Goal: Find specific fact: Find specific fact

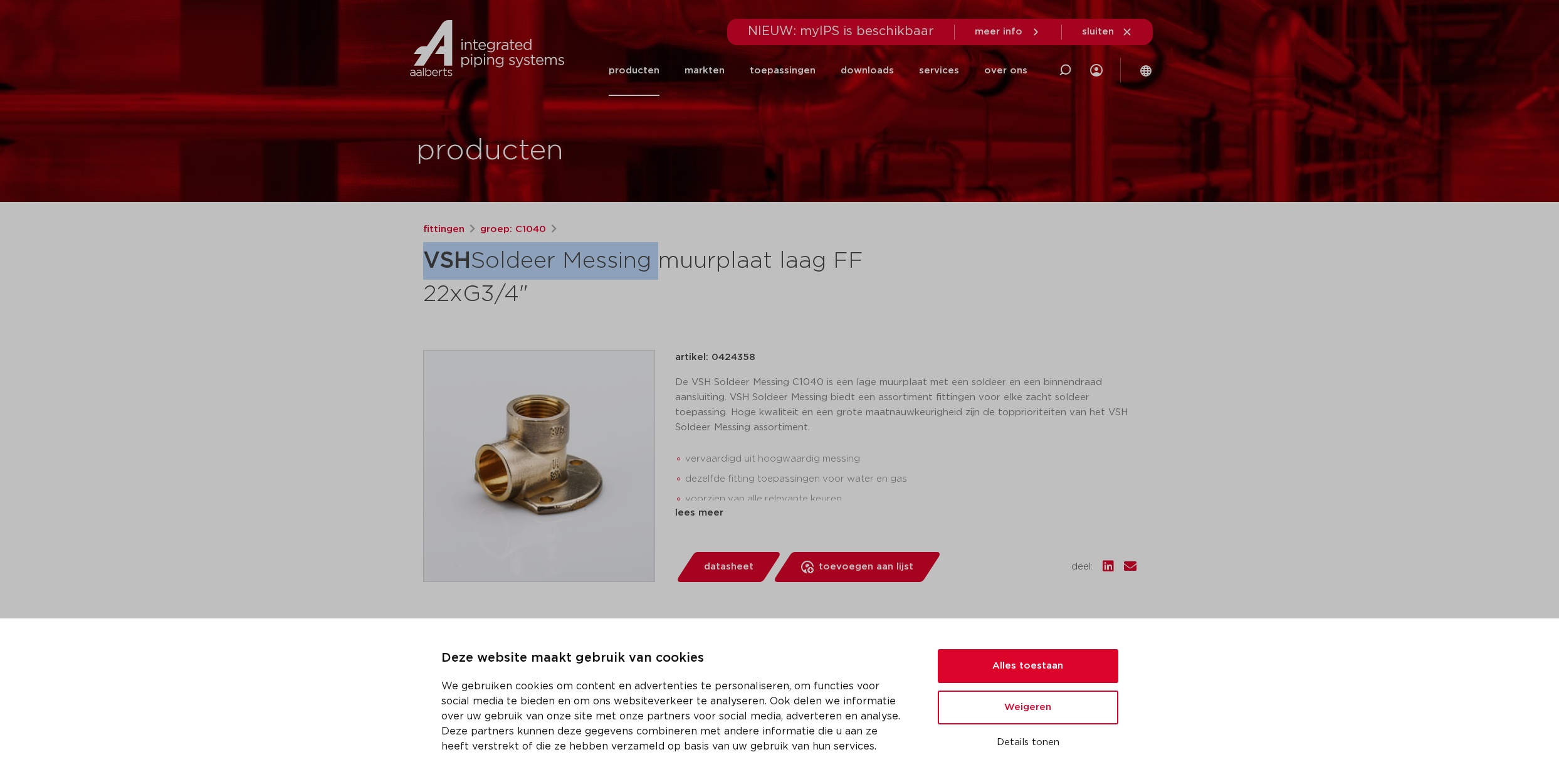
drag, startPoint x: 656, startPoint y: 259, endPoint x: 421, endPoint y: 259, distance: 235.0
click at [421, 259] on div "fittingen groep: C1040 VSH Soldeer Messing muurplaat laag FF 22xG3/4"" at bounding box center [780, 514] width 733 height 586
copy h1 "VSH Soldeer Messing"
click at [1066, 72] on icon at bounding box center [1065, 70] width 12 height 12
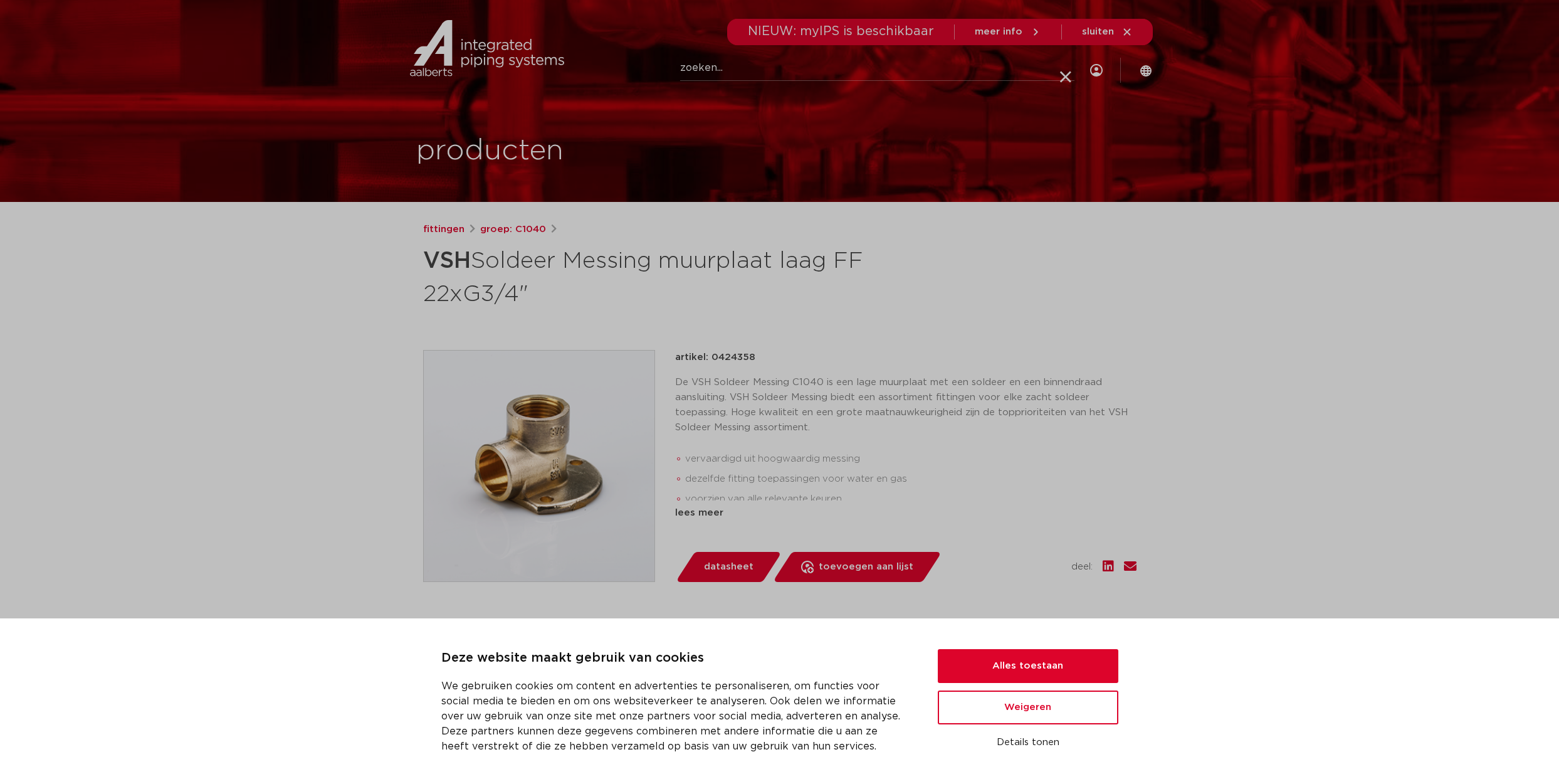
paste input "VSH Soldeer Messing"
type input "VSH Soldeer Messing"
click button "Zoeken" at bounding box center [0, 0] width 0 height 0
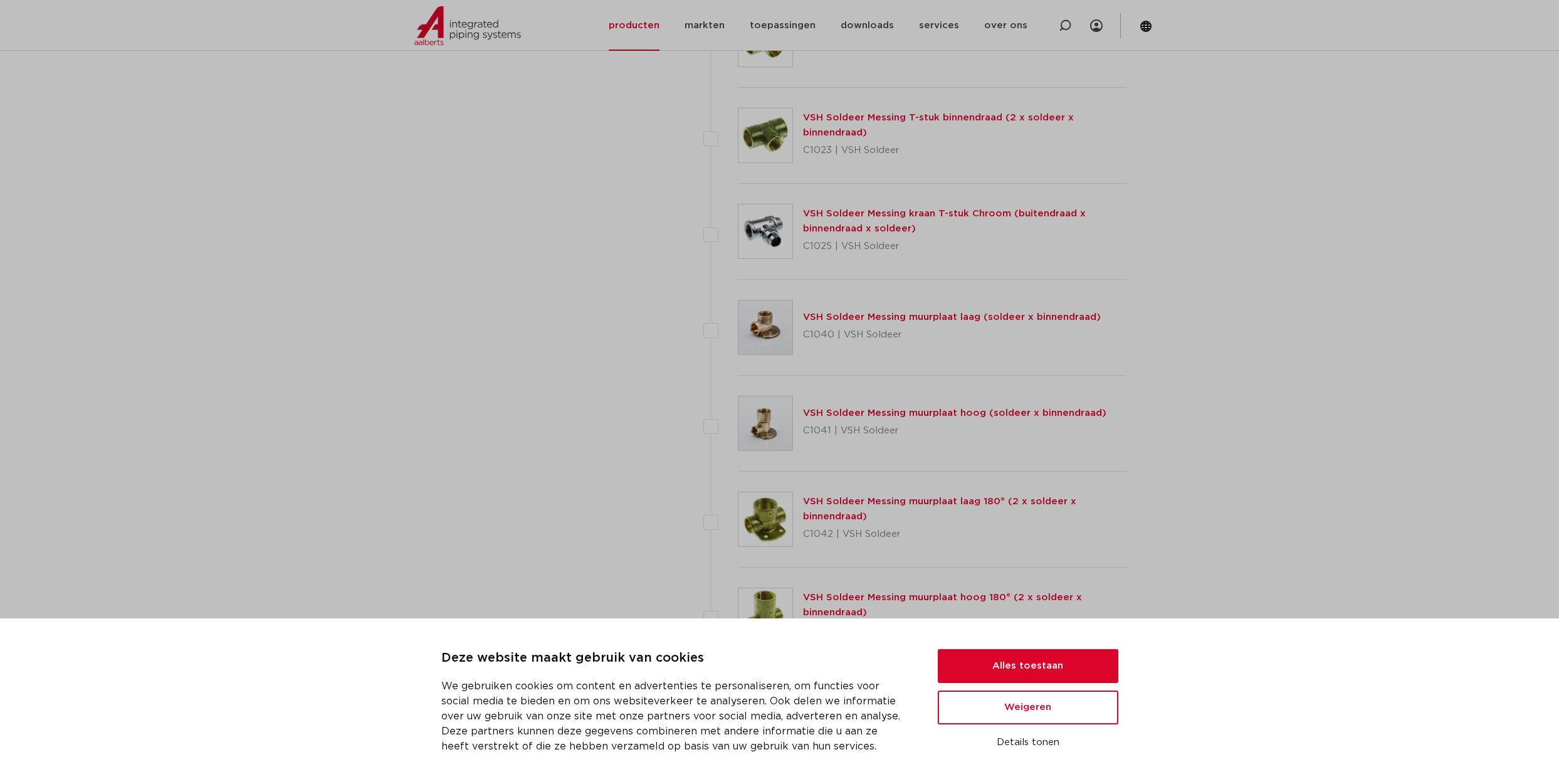
scroll to position [1685, 0]
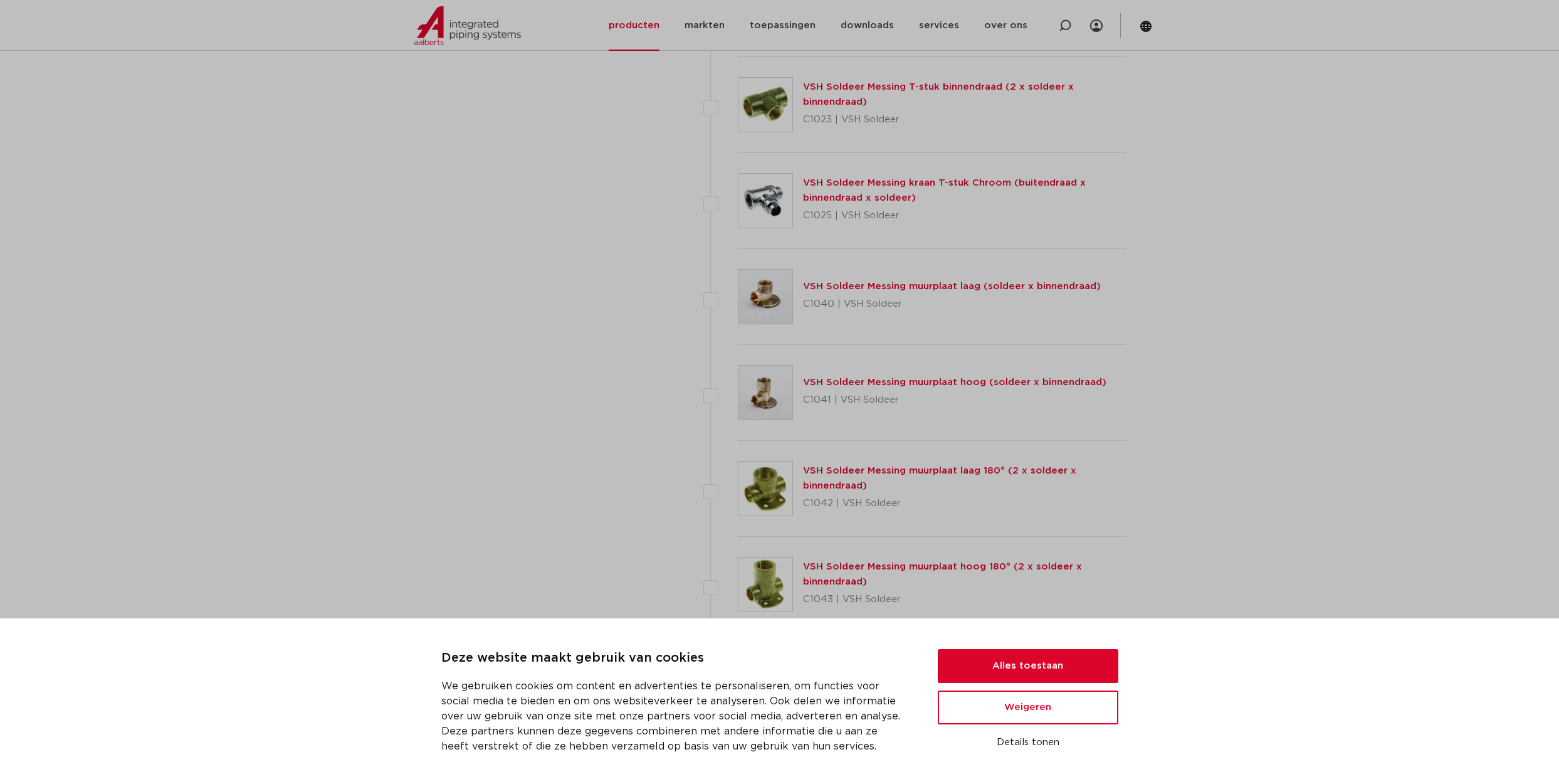
click at [881, 283] on link "VSH Soldeer Messing muurplaat laag (soldeer x binnendraad)" at bounding box center [952, 286] width 298 height 10
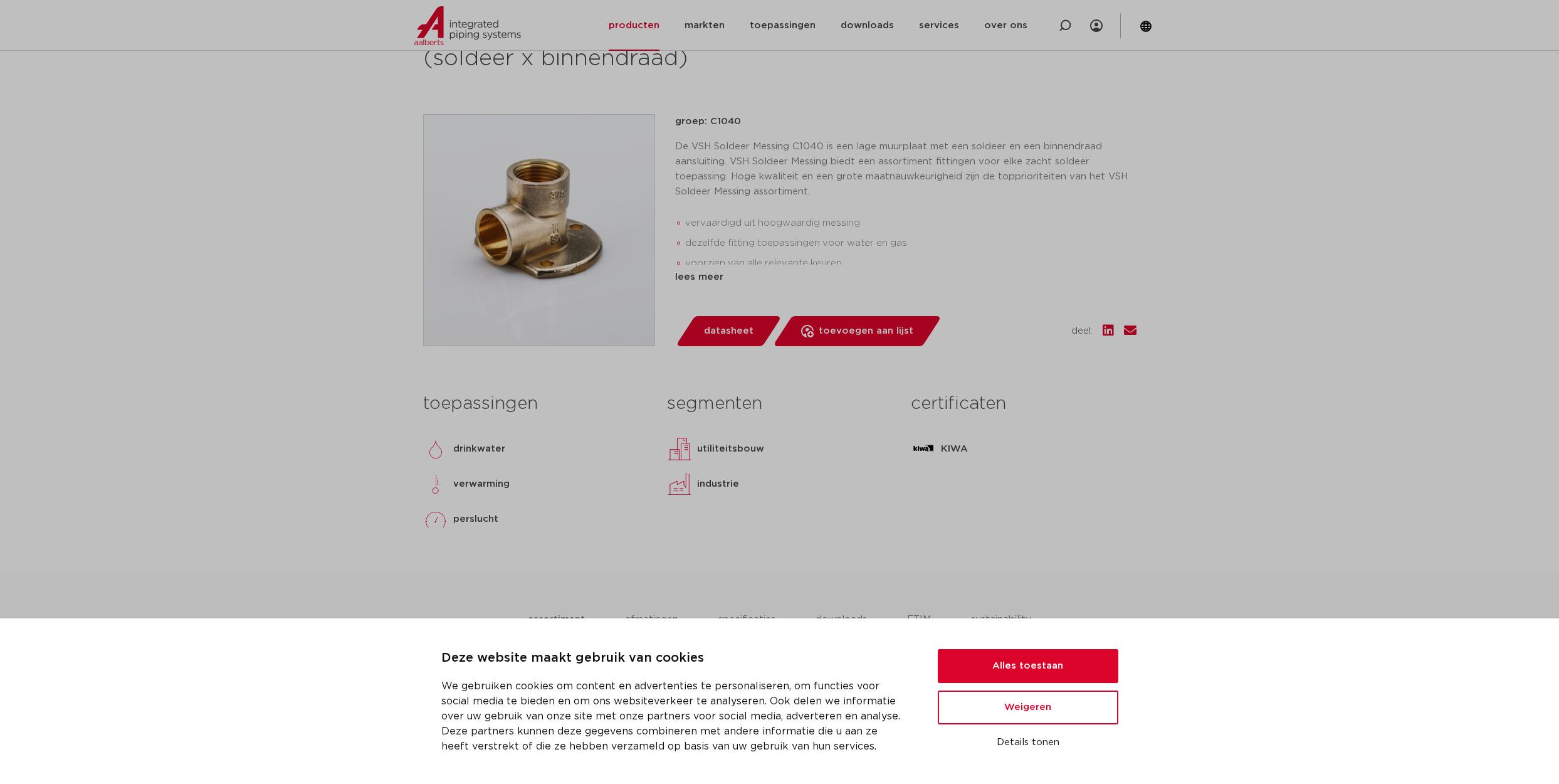
scroll to position [277, 0]
click at [1030, 713] on button "Weigeren" at bounding box center [1028, 707] width 180 height 34
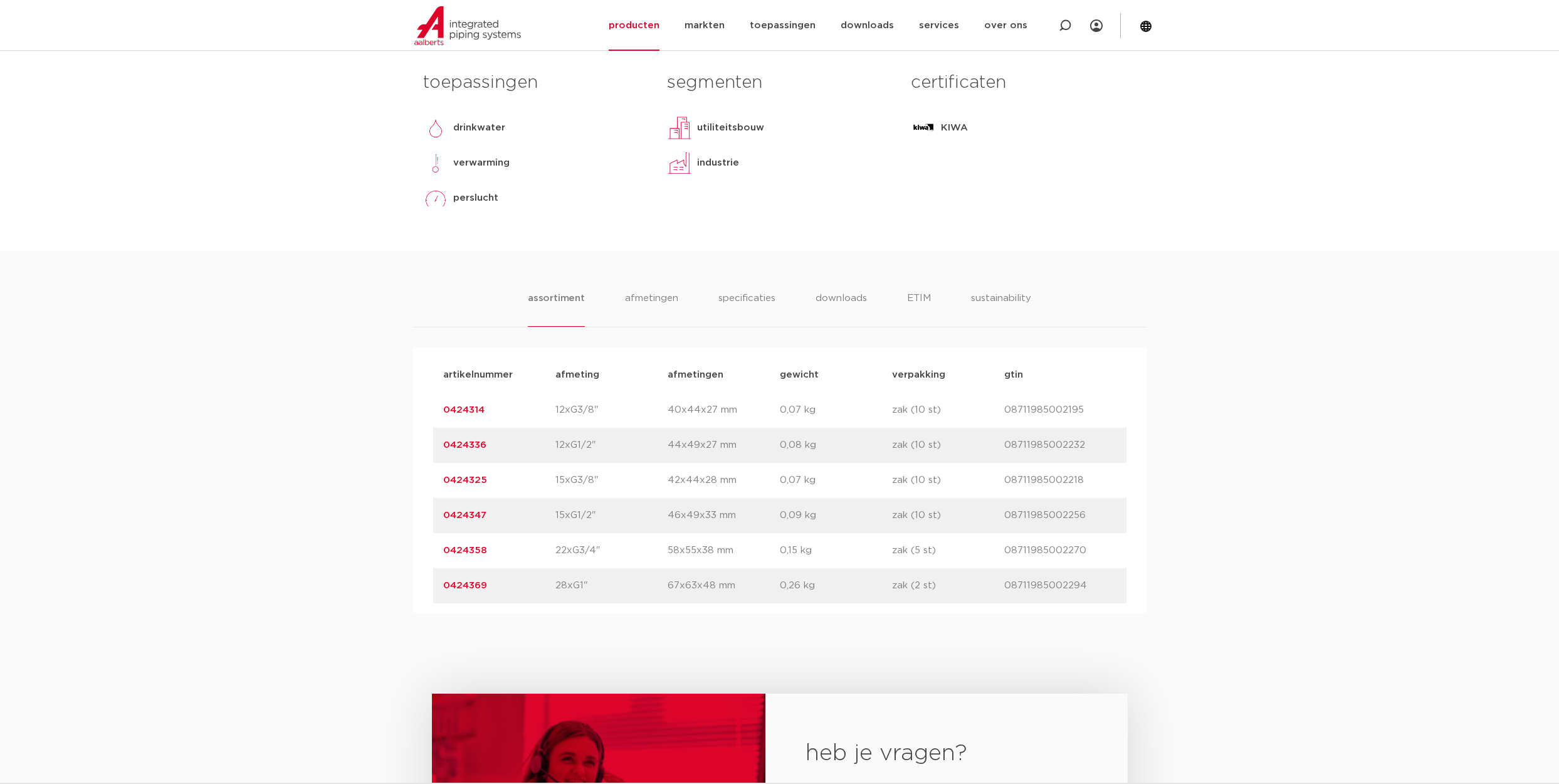
scroll to position [599, 0]
click at [465, 512] on link "0424347" at bounding box center [464, 514] width 43 height 10
